Goal: Entertainment & Leisure: Consume media (video, audio)

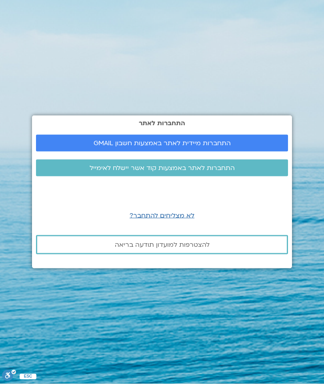
scroll to position [4, 0]
click at [222, 147] on span "התחברות מיידית לאתר באמצעות חשבון GMAIL" at bounding box center [162, 143] width 137 height 7
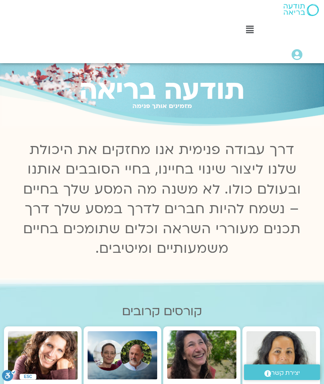
click at [253, 26] on icon at bounding box center [250, 29] width 8 height 9
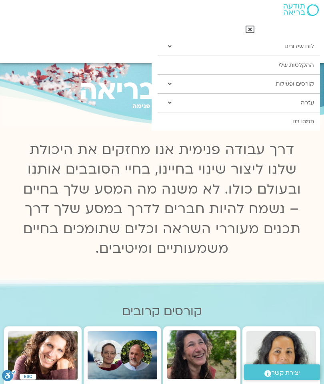
click at [310, 68] on link "ההקלטות שלי" at bounding box center [239, 65] width 162 height 18
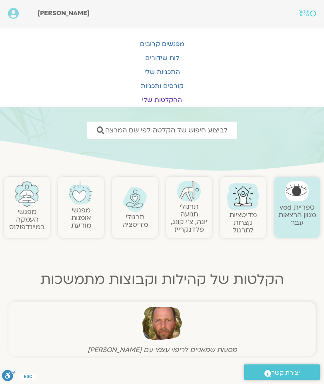
scroll to position [8, 0]
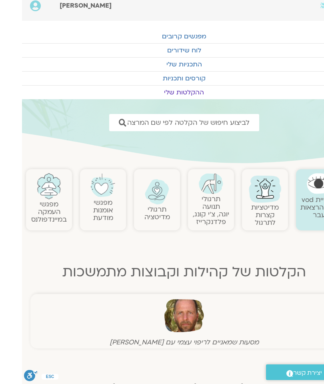
click at [45, 216] on link "מפגשי העמקה במיינדפולנס" at bounding box center [27, 212] width 36 height 24
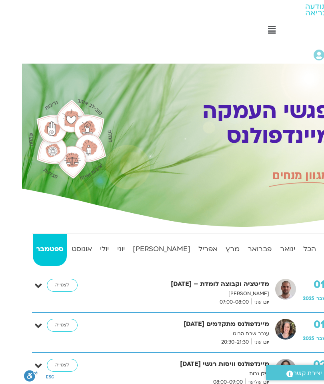
scroll to position [0, -22]
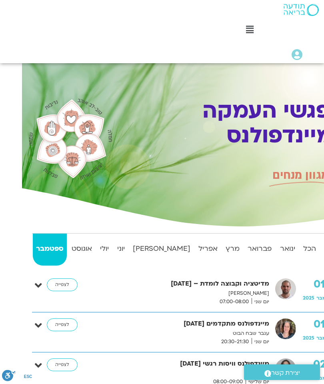
click at [306, 247] on strong "הכל" at bounding box center [309, 249] width 19 height 12
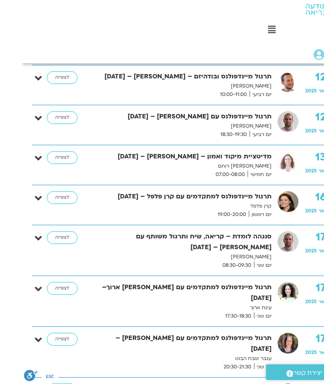
scroll to position [0, 0]
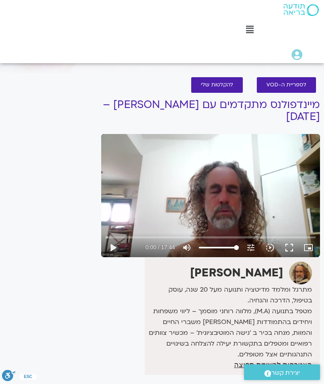
click at [110, 244] on button "play_arrow" at bounding box center [112, 247] width 19 height 19
type input "0"
